Goal: Use online tool/utility: Utilize a website feature to perform a specific function

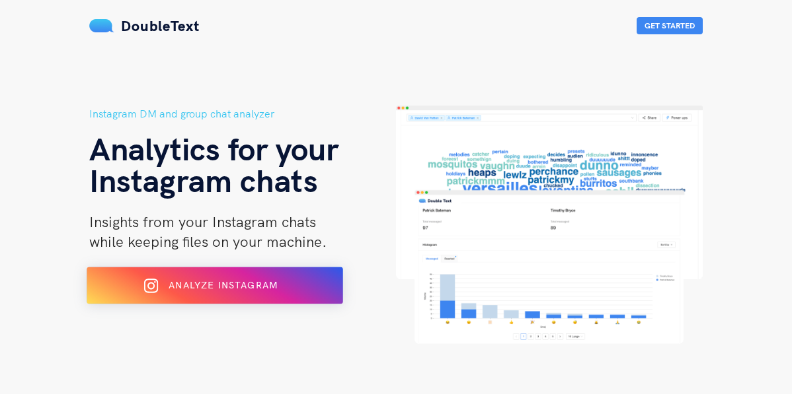
click at [180, 281] on span "Analyze Instagram" at bounding box center [222, 285] width 109 height 12
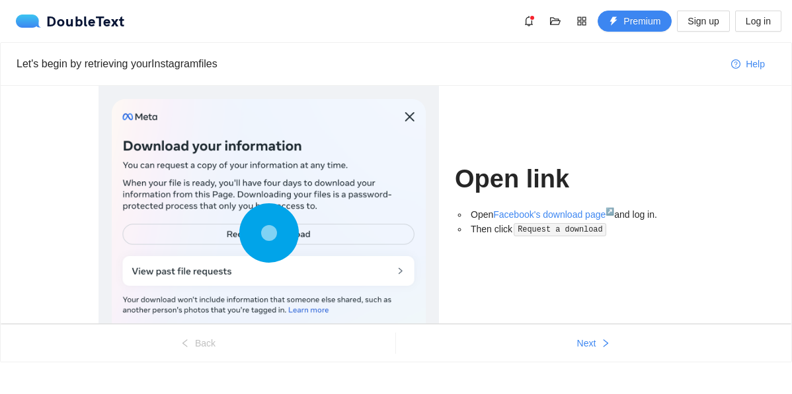
click at [269, 233] on circle at bounding box center [269, 233] width 0 height 0
click at [264, 235] on circle at bounding box center [268, 232] width 19 height 19
click at [286, 276] on div at bounding box center [269, 236] width 314 height 274
click at [577, 215] on link "Facebook's download page ↗" at bounding box center [553, 214] width 121 height 11
